Goal: Transaction & Acquisition: Purchase product/service

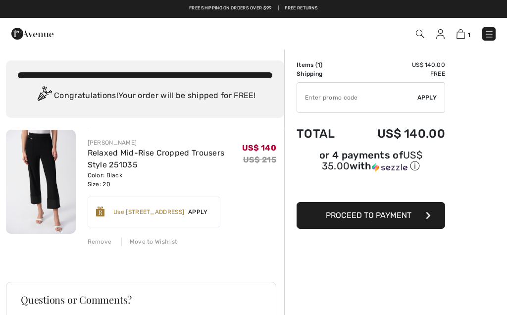
click at [42, 172] on img at bounding box center [41, 182] width 70 height 104
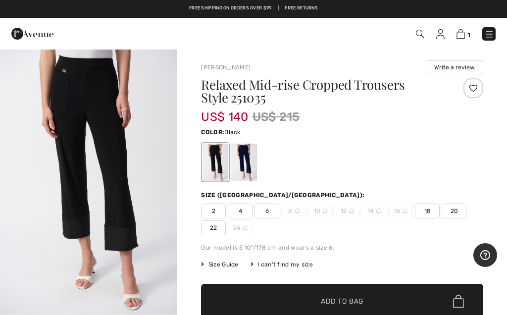
click at [463, 35] on img at bounding box center [460, 33] width 8 height 9
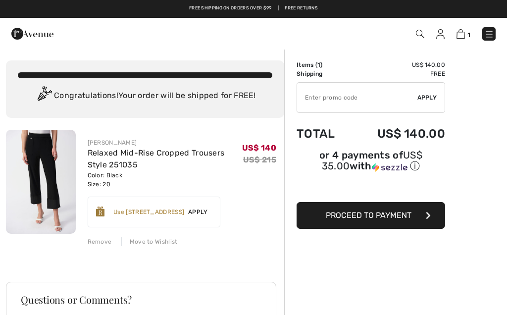
click at [99, 244] on div "Remove" at bounding box center [100, 241] width 24 height 9
